Goal: Task Accomplishment & Management: Manage account settings

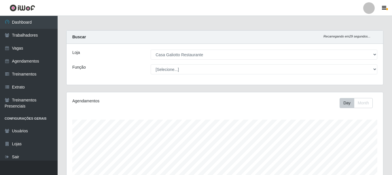
select select "279"
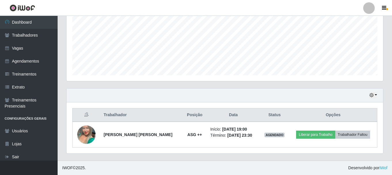
scroll to position [119, 316]
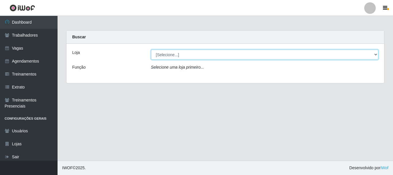
click at [307, 53] on select "[Selecione...] [GEOGRAPHIC_DATA]" at bounding box center [265, 54] width 228 height 10
select select "279"
click at [151, 49] on select "[Selecione...] Casa Galiotto Restaurante" at bounding box center [265, 54] width 228 height 10
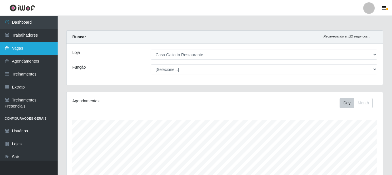
click at [42, 45] on link "Vagas" at bounding box center [29, 48] width 58 height 13
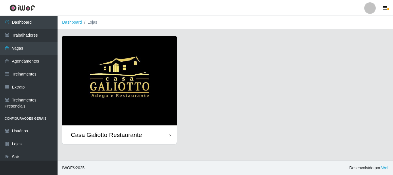
click at [163, 136] on div "Casa Galiotto Restaurante" at bounding box center [119, 134] width 115 height 19
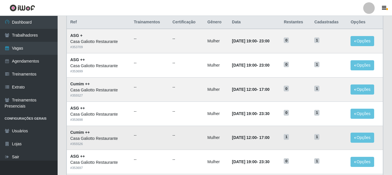
scroll to position [86, 0]
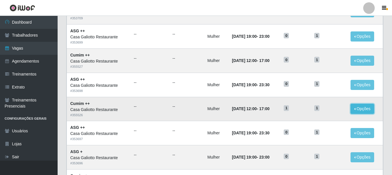
click at [352, 109] on button "Opções" at bounding box center [362, 109] width 24 height 10
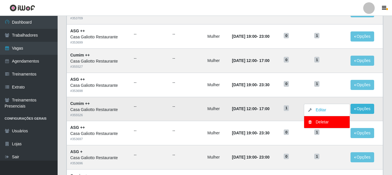
click at [212, 112] on td "Mulher" at bounding box center [216, 109] width 24 height 24
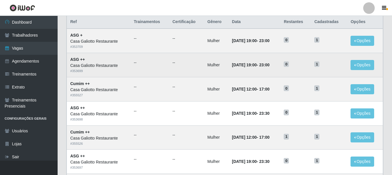
scroll to position [58, 0]
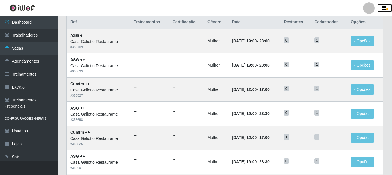
click at [382, 8] on icon "button" at bounding box center [384, 7] width 4 height 5
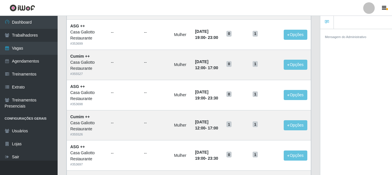
scroll to position [29, 0]
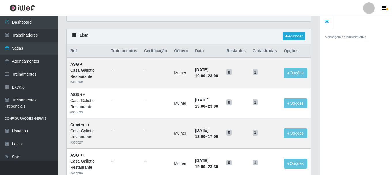
drag, startPoint x: 112, startPoint y: 56, endPoint x: 105, endPoint y: 53, distance: 7.2
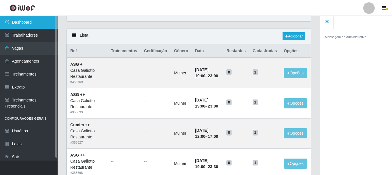
drag, startPoint x: 105, startPoint y: 53, endPoint x: 19, endPoint y: 28, distance: 89.3
click at [19, 28] on link "Dashboard" at bounding box center [29, 22] width 58 height 13
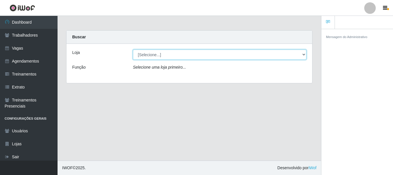
click at [199, 50] on select "[Selecione...] [GEOGRAPHIC_DATA]" at bounding box center [219, 54] width 173 height 10
select select "279"
click at [133, 49] on select "[Selecione...] [GEOGRAPHIC_DATA]" at bounding box center [219, 54] width 173 height 10
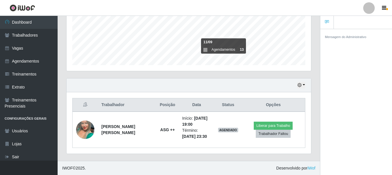
scroll to position [141, 0]
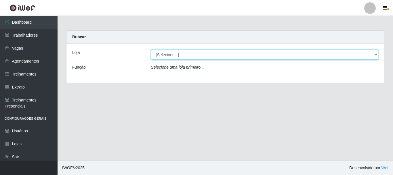
click at [189, 57] on select "[Selecione...] Casa Galiotto Restaurante" at bounding box center [265, 54] width 228 height 10
select select "279"
click at [151, 49] on select "[Selecione...] Casa Galiotto Restaurante" at bounding box center [265, 54] width 228 height 10
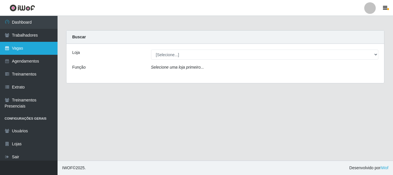
click at [33, 51] on link "Vagas" at bounding box center [29, 48] width 58 height 13
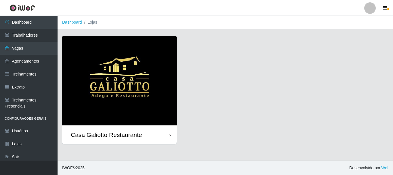
click at [115, 135] on div "Casa Galiotto Restaurante" at bounding box center [106, 134] width 71 height 7
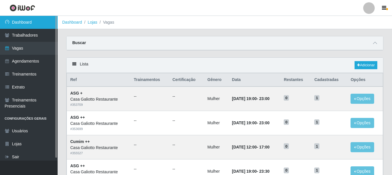
click at [26, 27] on link "Dashboard" at bounding box center [29, 22] width 58 height 13
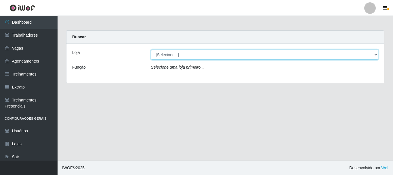
click at [183, 54] on select "[Selecione...] Casa Galiotto Restaurante" at bounding box center [265, 54] width 228 height 10
select select "279"
click at [151, 49] on select "[Selecione...] Casa Galiotto Restaurante" at bounding box center [265, 54] width 228 height 10
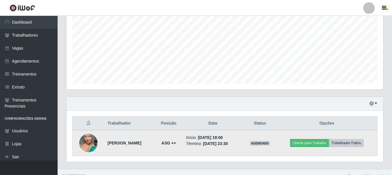
scroll to position [131, 0]
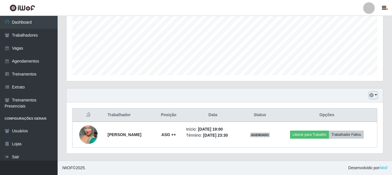
click at [376, 94] on button "button" at bounding box center [373, 95] width 8 height 7
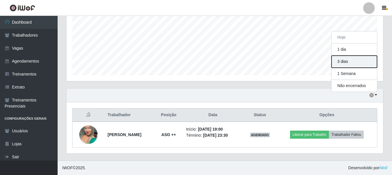
click at [351, 61] on button "3 dias" at bounding box center [353, 62] width 45 height 12
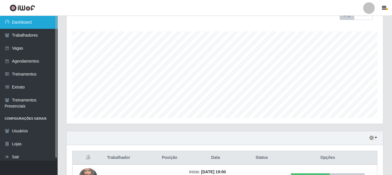
scroll to position [73, 0]
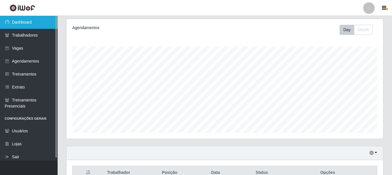
click at [32, 21] on link "Dashboard" at bounding box center [29, 22] width 58 height 13
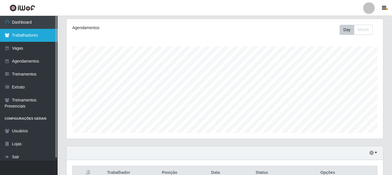
click at [22, 39] on link "Trabalhadores" at bounding box center [29, 35] width 58 height 13
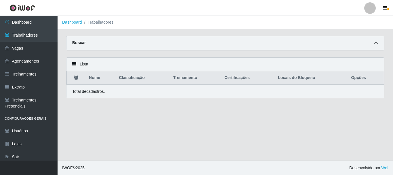
click at [379, 45] on span at bounding box center [376, 43] width 7 height 7
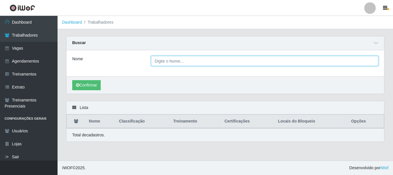
drag, startPoint x: 166, startPoint y: 62, endPoint x: 173, endPoint y: 58, distance: 7.7
click at [171, 59] on input "Nome" at bounding box center [265, 61] width 228 height 10
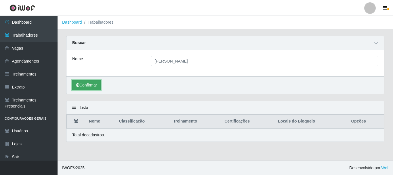
click at [82, 88] on button "Confirmar" at bounding box center [86, 85] width 28 height 10
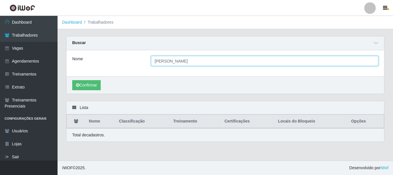
click at [214, 60] on input "Myllena Cíntia silva dantas" at bounding box center [265, 61] width 228 height 10
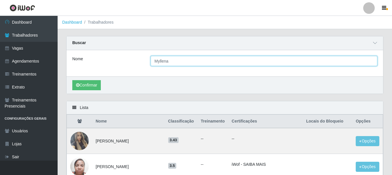
click at [162, 60] on input "Myllena" at bounding box center [263, 61] width 226 height 10
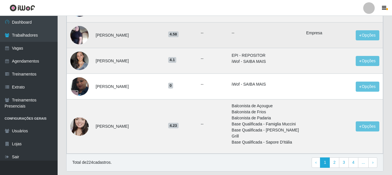
scroll to position [473, 0]
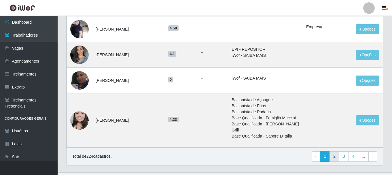
type input "[PERSON_NAME]"
click at [333, 151] on link "2" at bounding box center [334, 156] width 10 height 10
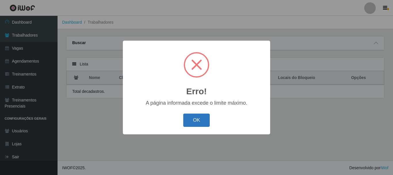
click at [199, 121] on button "OK" at bounding box center [196, 120] width 27 height 14
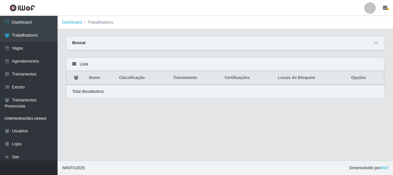
click at [373, 42] on span at bounding box center [376, 43] width 7 height 7
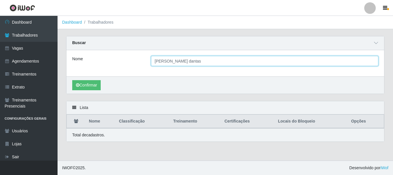
click at [186, 61] on input "[PERSON_NAME] dantas" at bounding box center [265, 61] width 228 height 10
drag, startPoint x: 172, startPoint y: 60, endPoint x: 207, endPoint y: 60, distance: 35.4
click at [207, 60] on input "[PERSON_NAME] dantas" at bounding box center [265, 61] width 228 height 10
click at [161, 61] on input "Myllena" at bounding box center [265, 61] width 228 height 10
type input "[PERSON_NAME]"
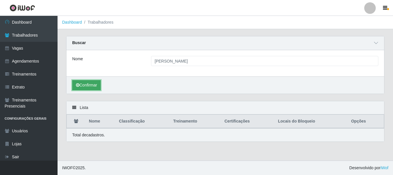
click at [84, 87] on button "Confirmar" at bounding box center [86, 85] width 28 height 10
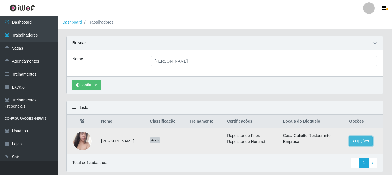
click at [356, 143] on button "Opções" at bounding box center [361, 141] width 24 height 10
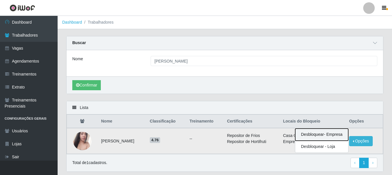
click at [343, 135] on button "Desbloquear - Empresa" at bounding box center [321, 134] width 53 height 12
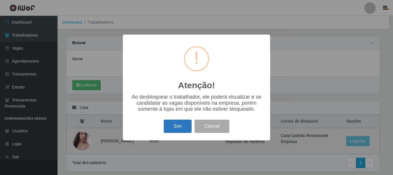
click at [169, 125] on button "Sim" at bounding box center [178, 126] width 28 height 14
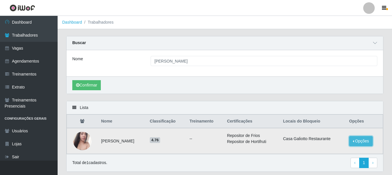
click at [368, 140] on button "Opções" at bounding box center [361, 141] width 24 height 10
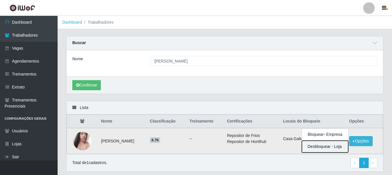
click at [317, 150] on button "Desbloquear - Loja" at bounding box center [325, 146] width 46 height 12
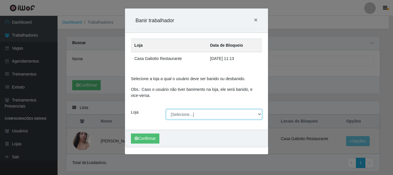
click at [202, 116] on select "[Selecione...] Casa Galiotto Restaurante" at bounding box center [214, 114] width 96 height 10
select select "279"
click at [166, 109] on select "[Selecione...] Casa Galiotto Restaurante" at bounding box center [214, 114] width 96 height 10
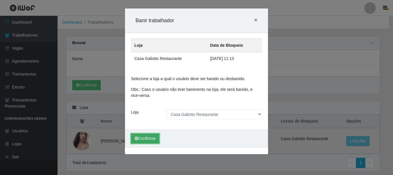
click at [153, 135] on button "Confirmar" at bounding box center [145, 138] width 28 height 10
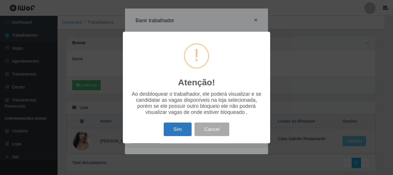
click at [172, 129] on button "Sim" at bounding box center [178, 129] width 28 height 14
